Goal: Information Seeking & Learning: Find specific fact

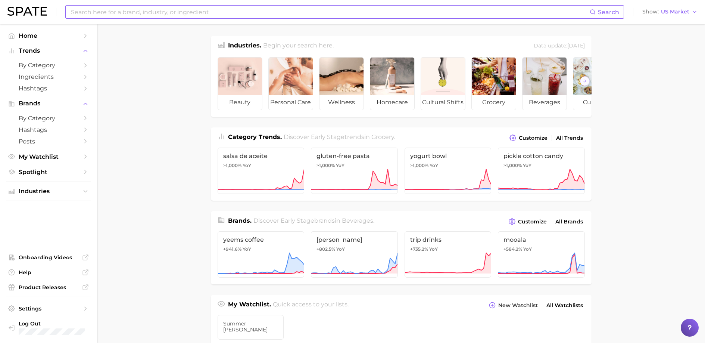
click at [236, 13] on input at bounding box center [330, 12] width 520 height 13
type input "avocado seed tea"
click at [392, 31] on button "Suggest" at bounding box center [384, 31] width 43 height 12
